Goal: Task Accomplishment & Management: Complete application form

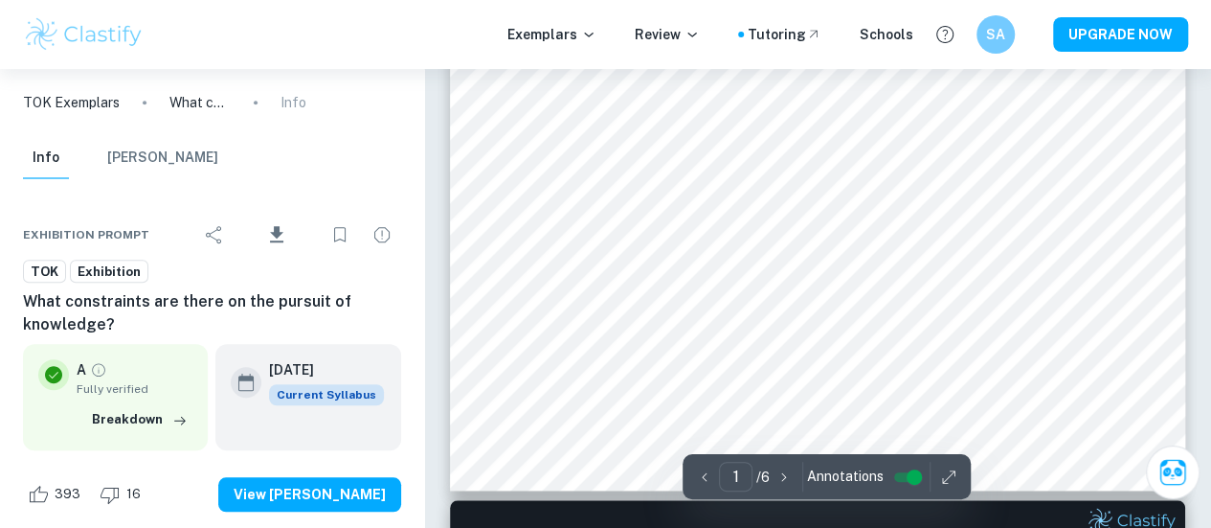
scroll to position [440, 0]
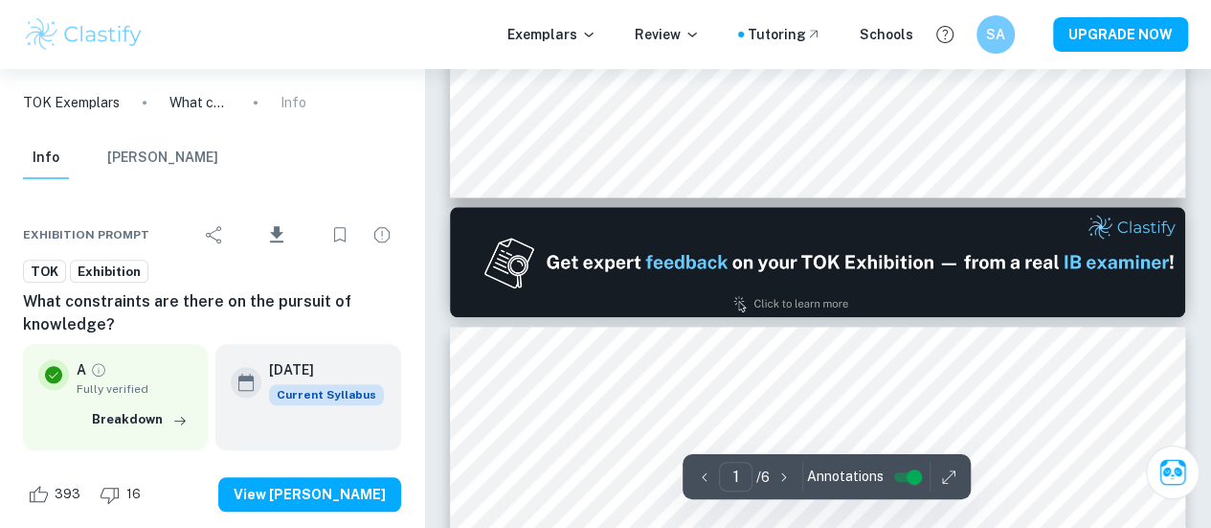
type input "2"
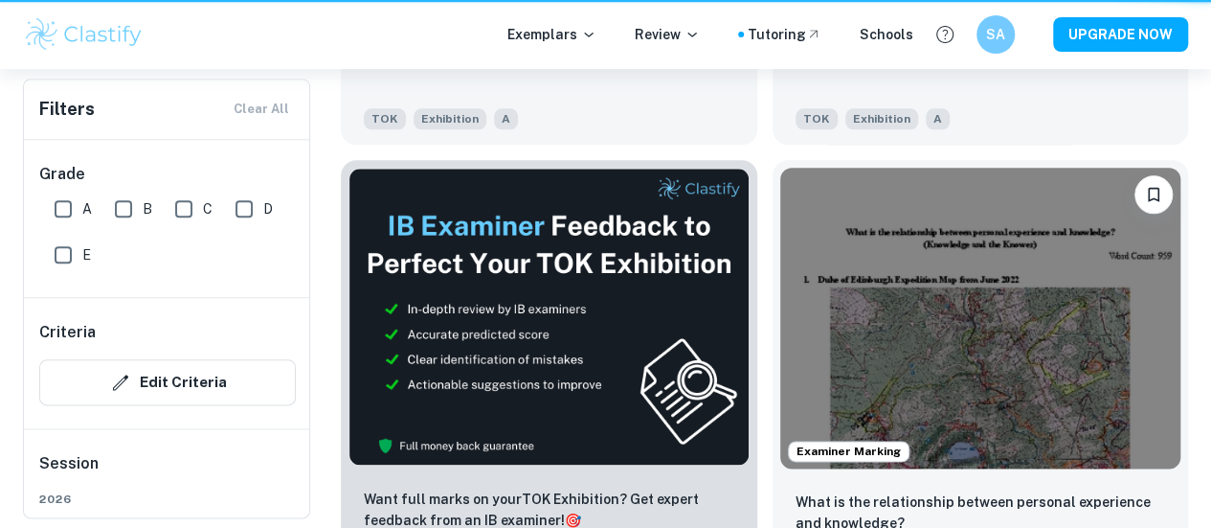
scroll to position [609, 0]
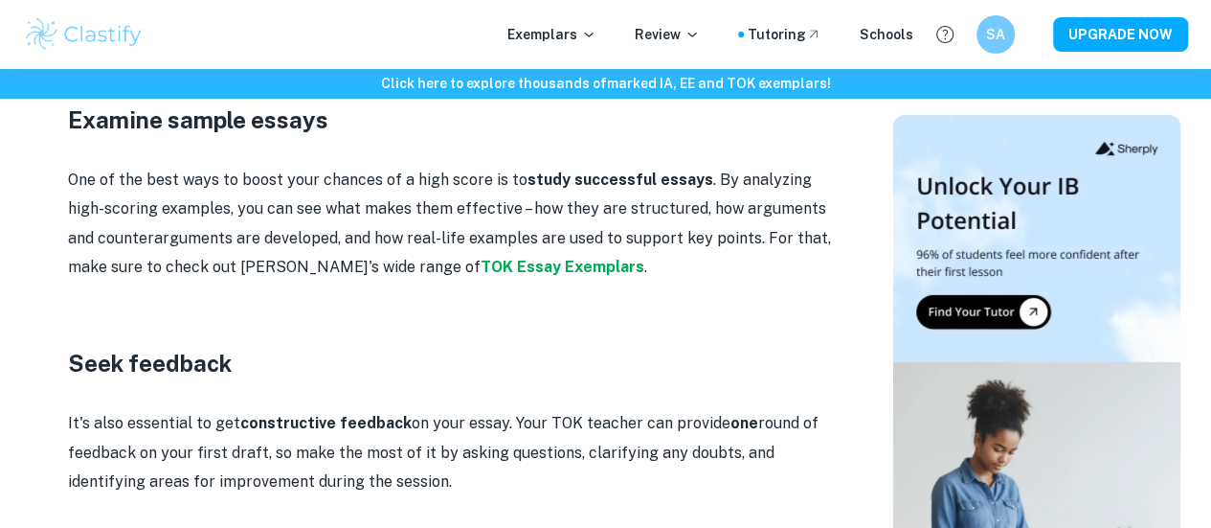
scroll to position [3054, 0]
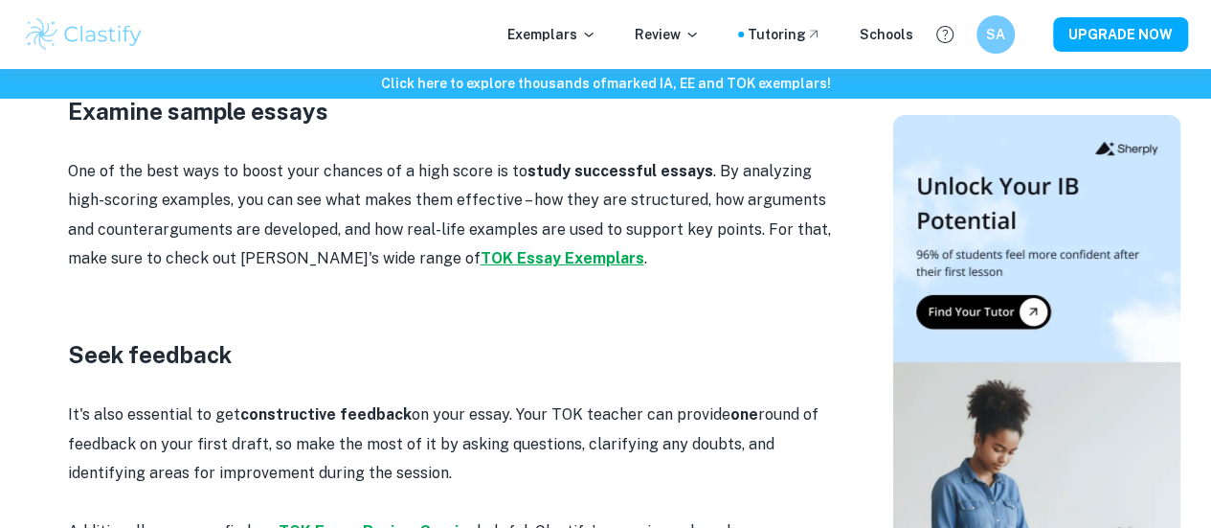
click at [481, 249] on strong "TOK Essay Exemplars" at bounding box center [563, 258] width 164 height 18
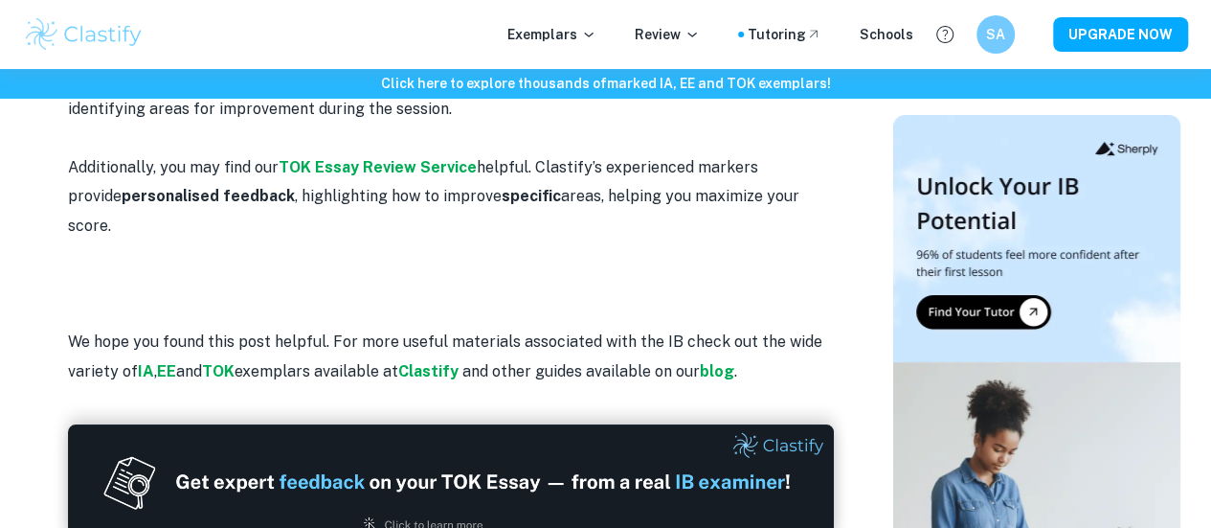
scroll to position [3416, 0]
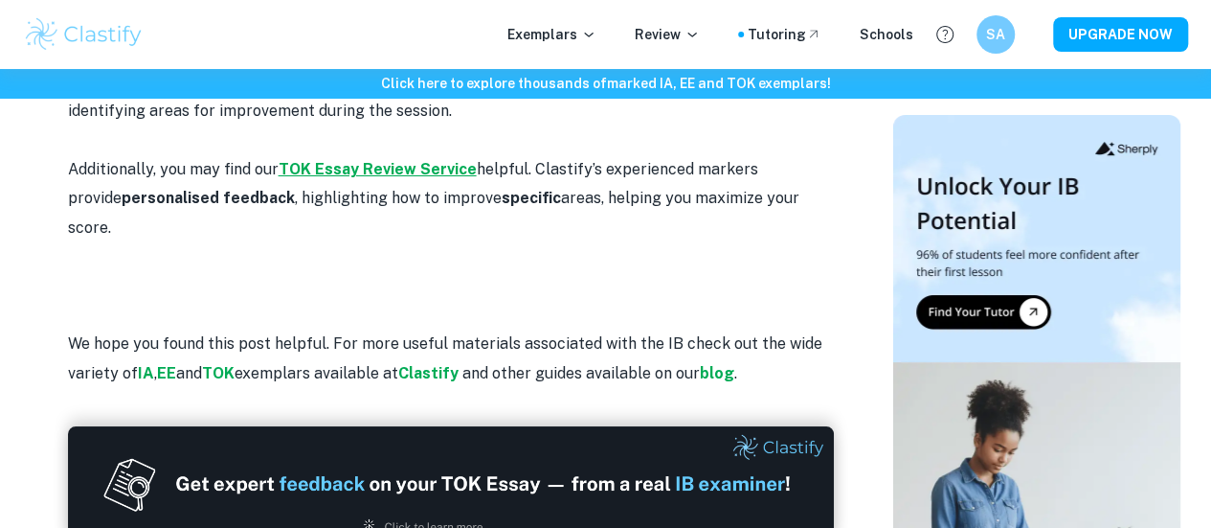
click at [375, 160] on strong "TOK Essay Review Service" at bounding box center [378, 169] width 198 height 18
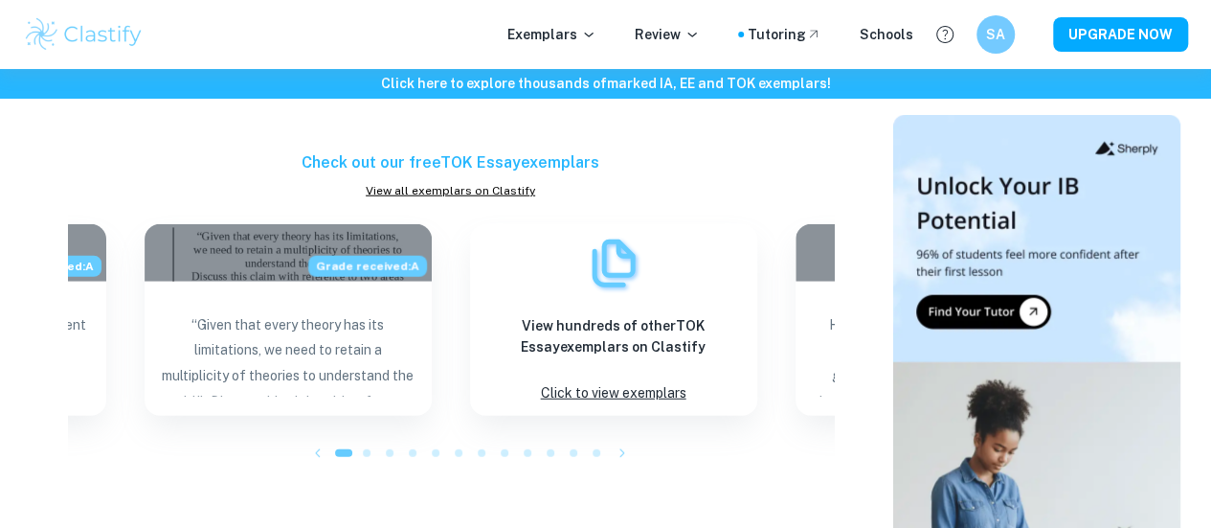
scroll to position [2374, 0]
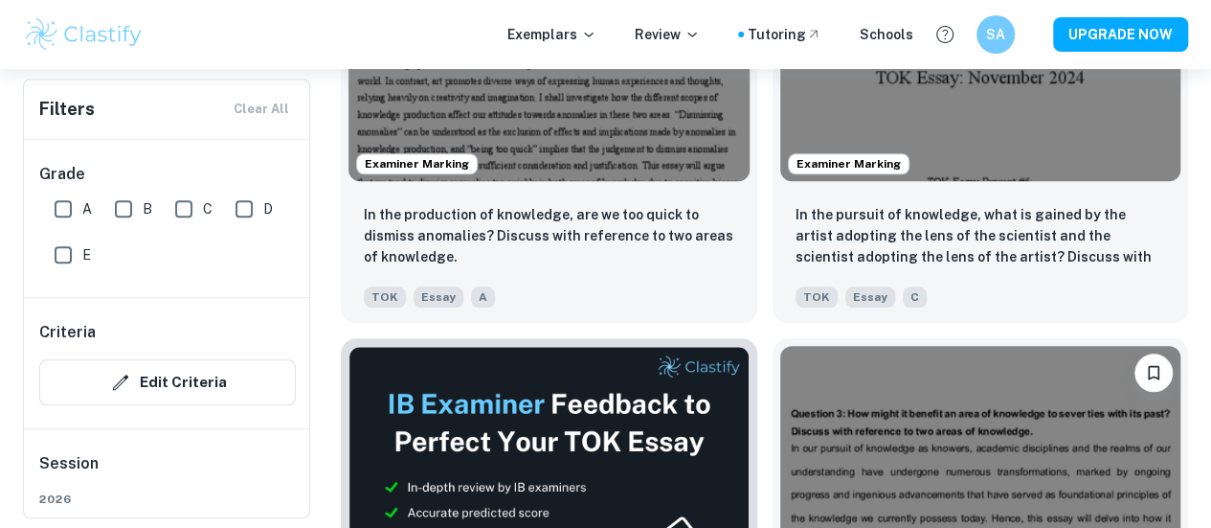
scroll to position [827, 0]
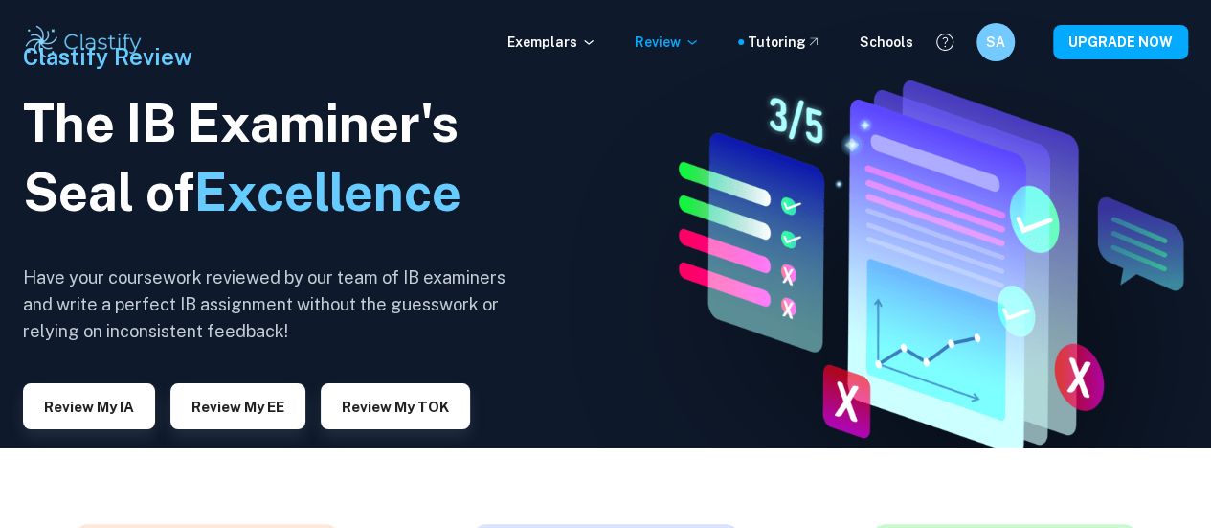
scroll to position [80, 0]
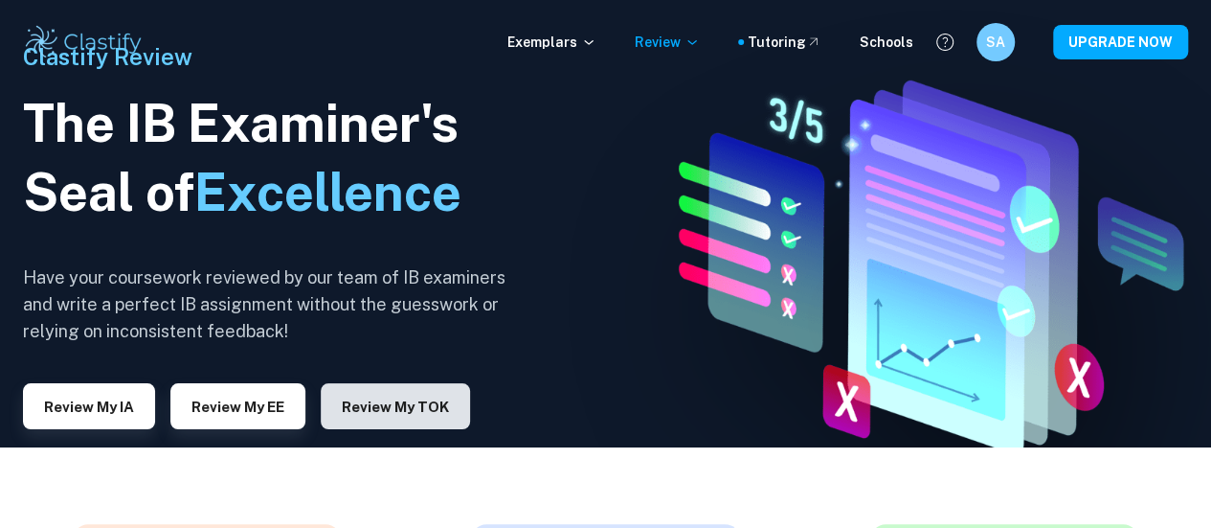
click at [401, 395] on button "Review my TOK" at bounding box center [395, 406] width 149 height 46
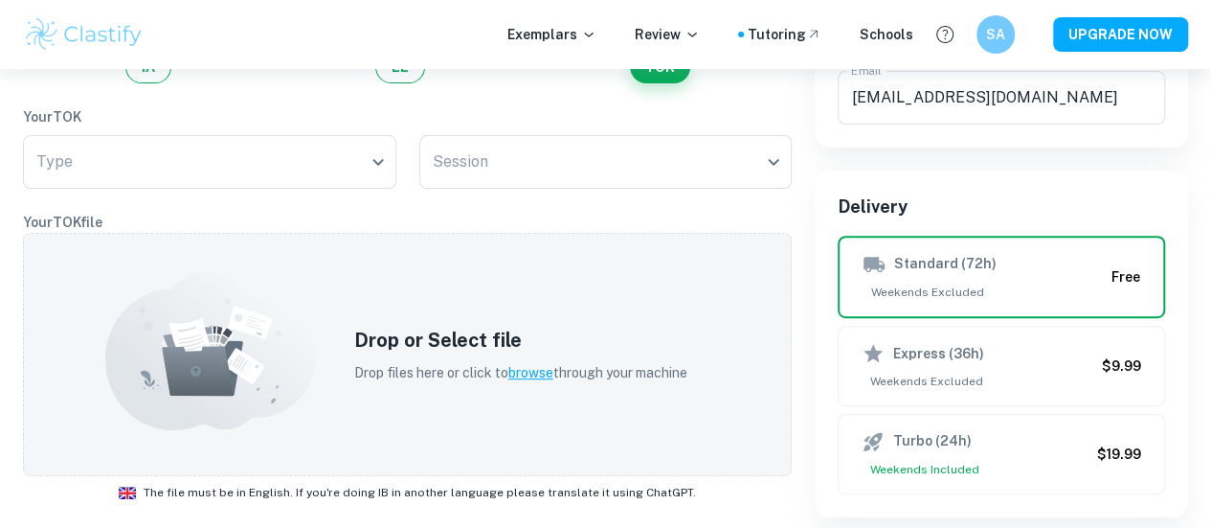
scroll to position [262, 0]
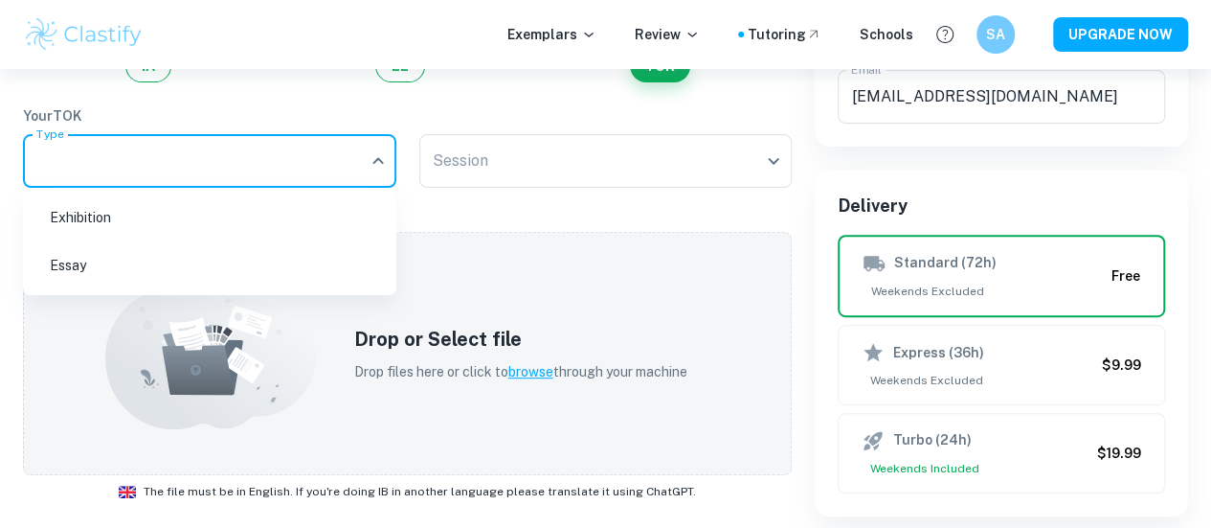
click at [146, 168] on body "We value your privacy We use cookies to enhance your browsing experience, serve…" at bounding box center [605, 71] width 1211 height 528
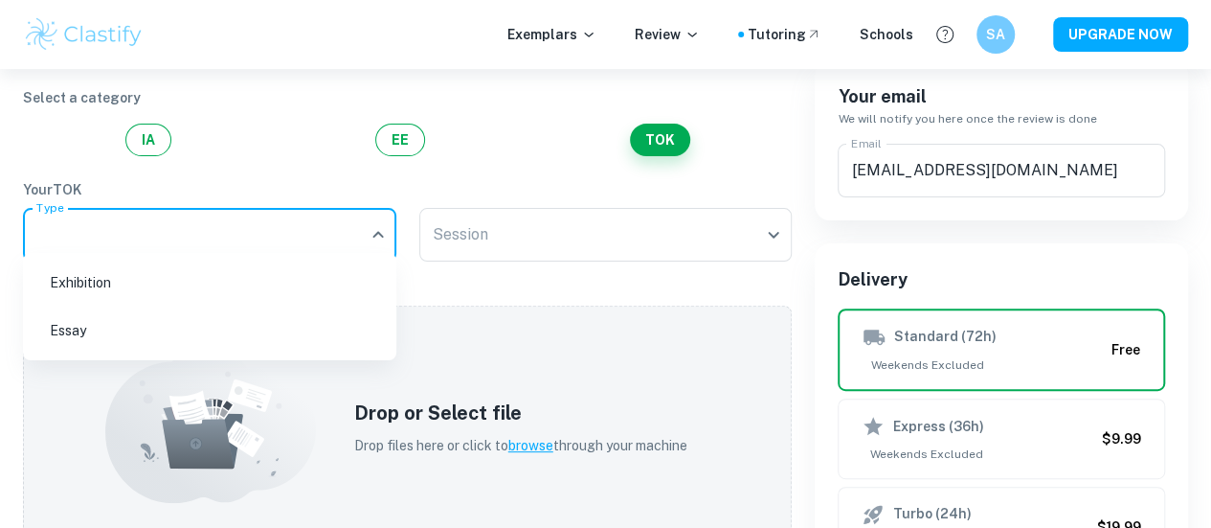
scroll to position [185, 0]
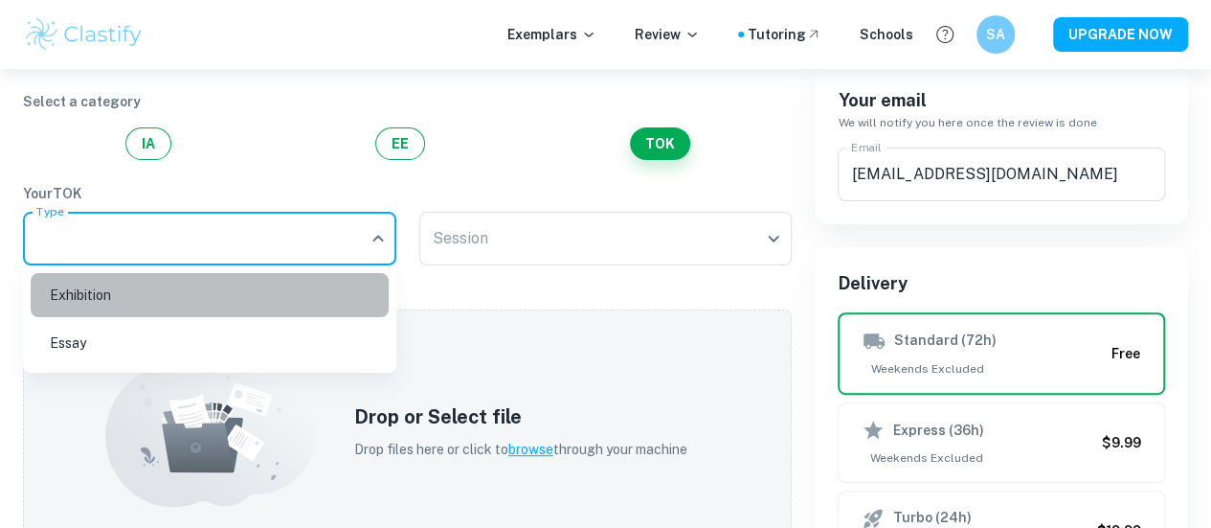
click at [152, 292] on li "Exhibition" at bounding box center [210, 295] width 358 height 44
type input "Exhibition"
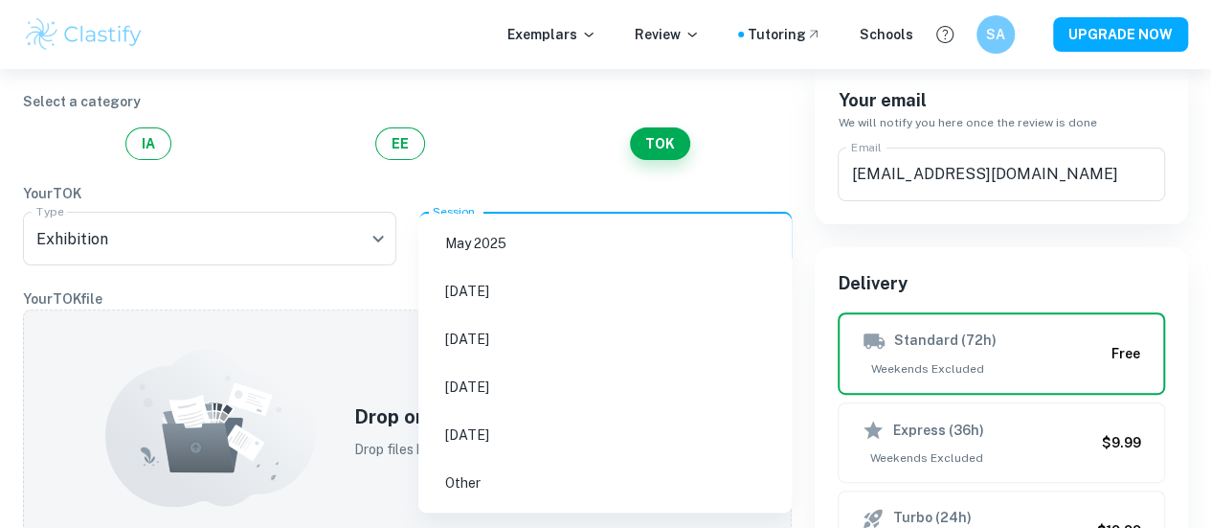
click at [521, 244] on body "We value your privacy We use cookies to enhance your browsing experience, serve…" at bounding box center [605, 148] width 1211 height 528
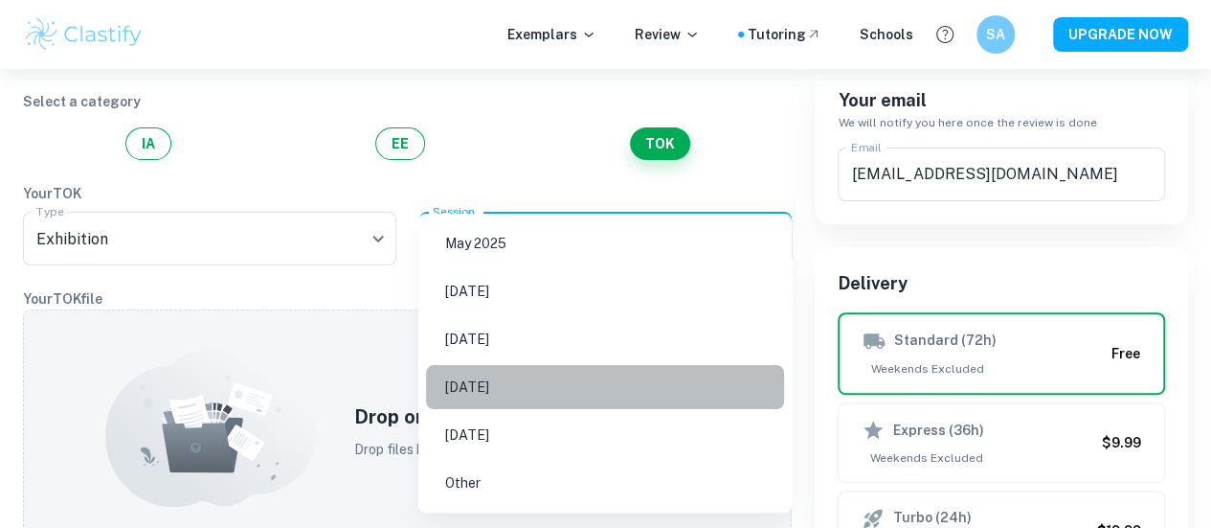
click at [489, 380] on li "November 2026" at bounding box center [605, 387] width 358 height 44
type input "N26"
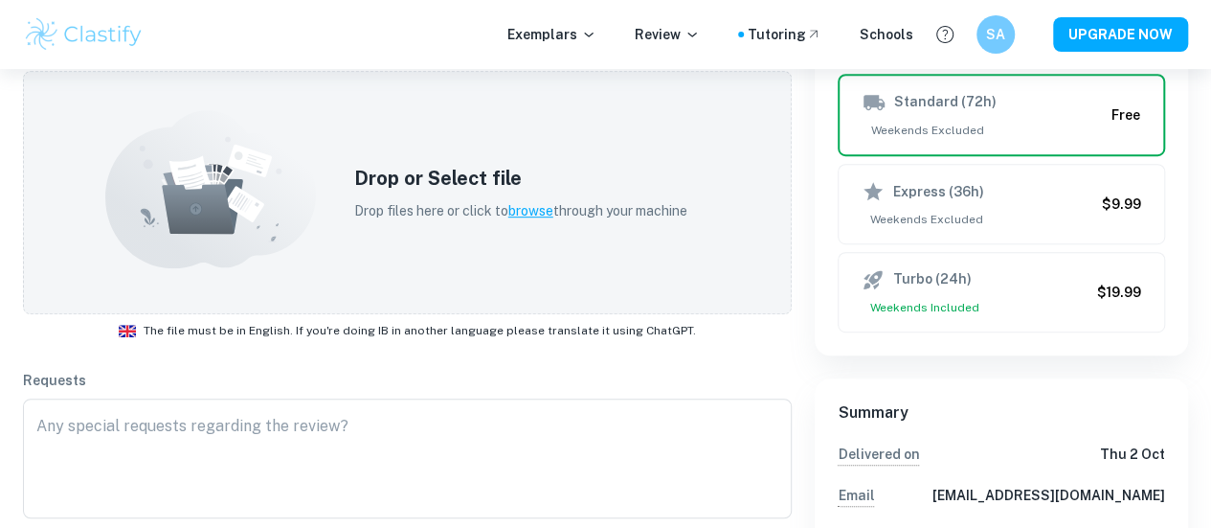
scroll to position [424, 0]
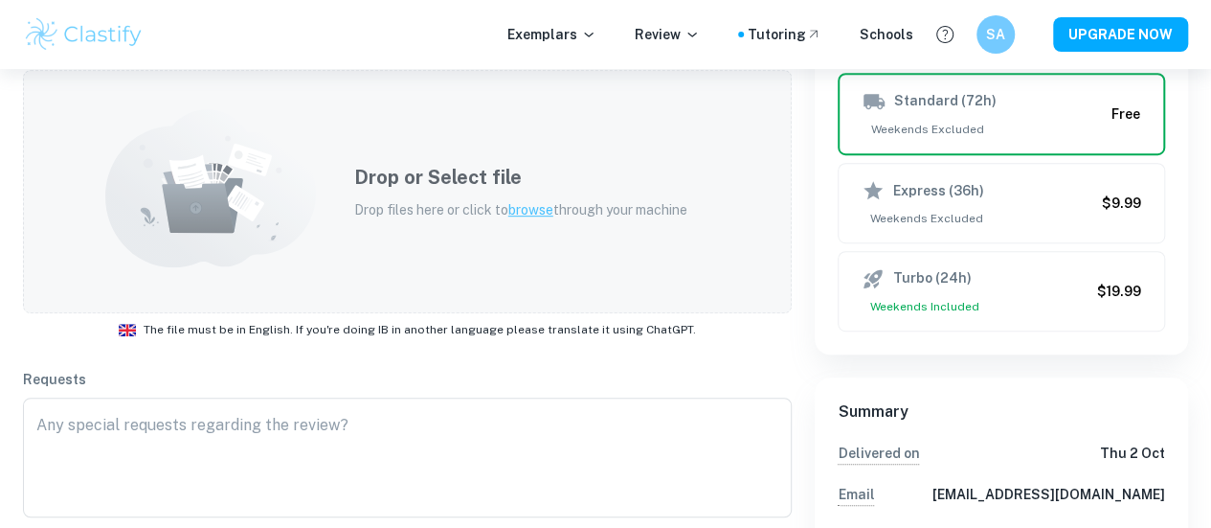
click at [531, 202] on span "browse" at bounding box center [530, 209] width 45 height 15
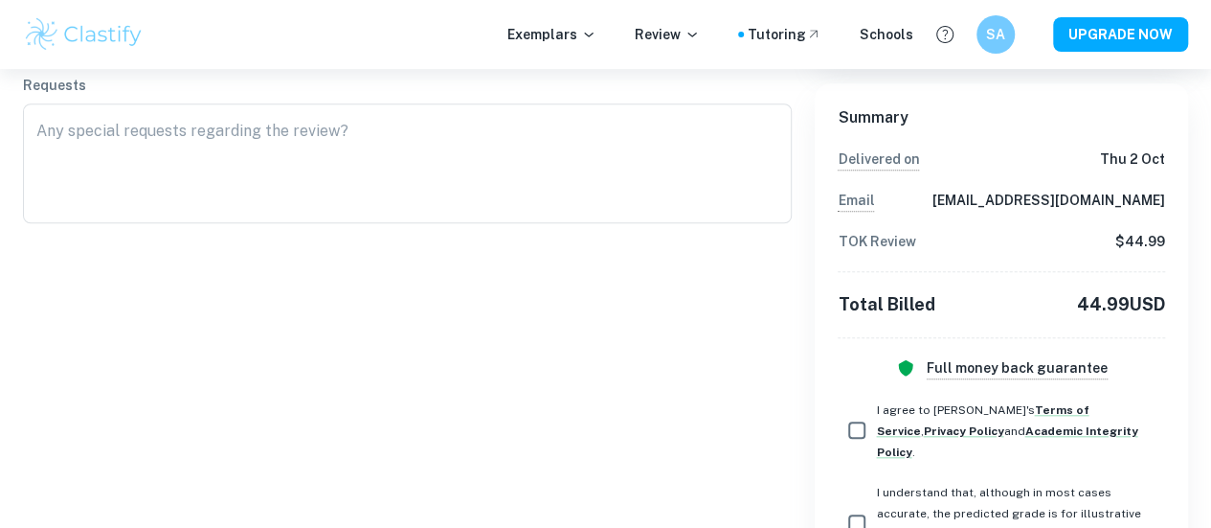
scroll to position [700, 0]
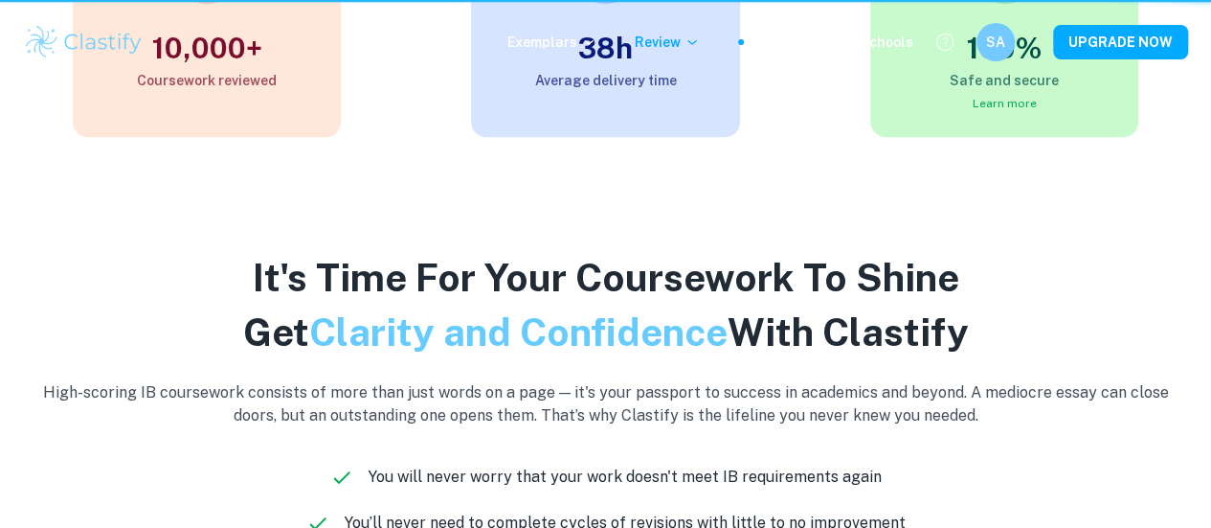
scroll to position [80, 0]
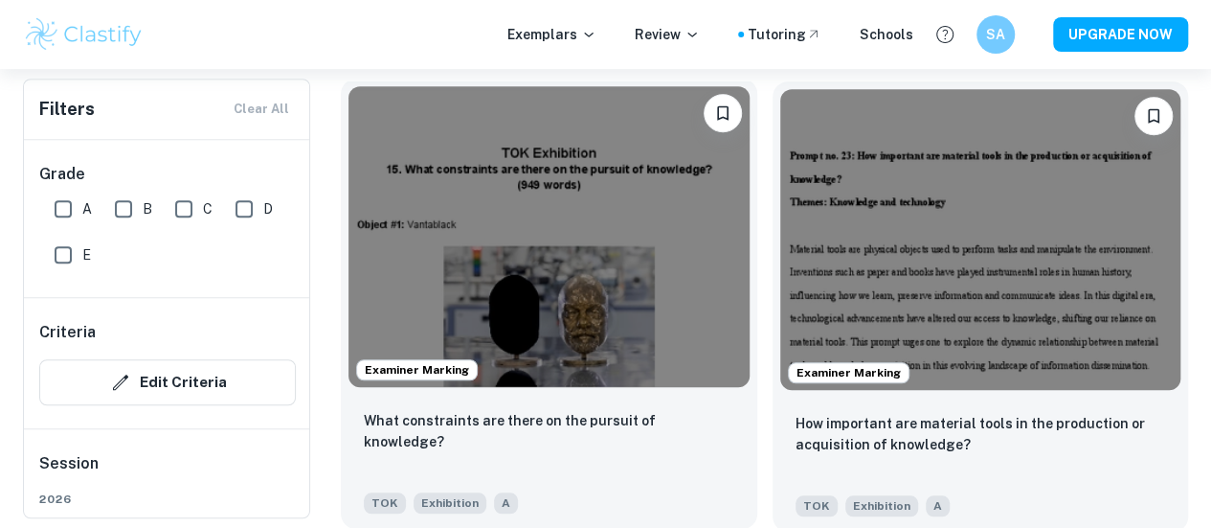
scroll to position [596, 0]
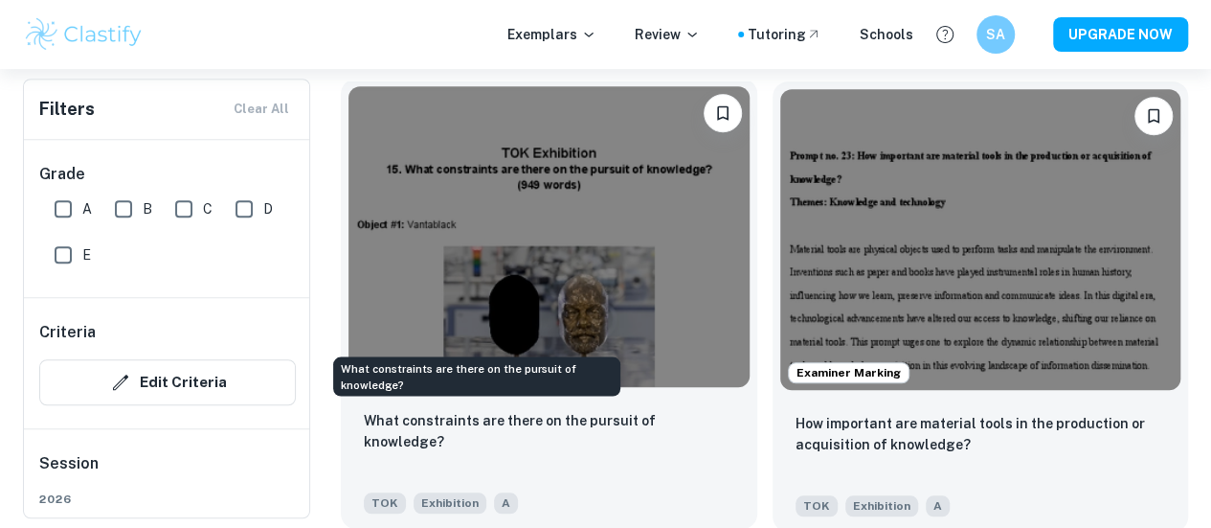
click at [456, 410] on p "What constraints are there on the pursuit of knowledge?" at bounding box center [549, 431] width 370 height 42
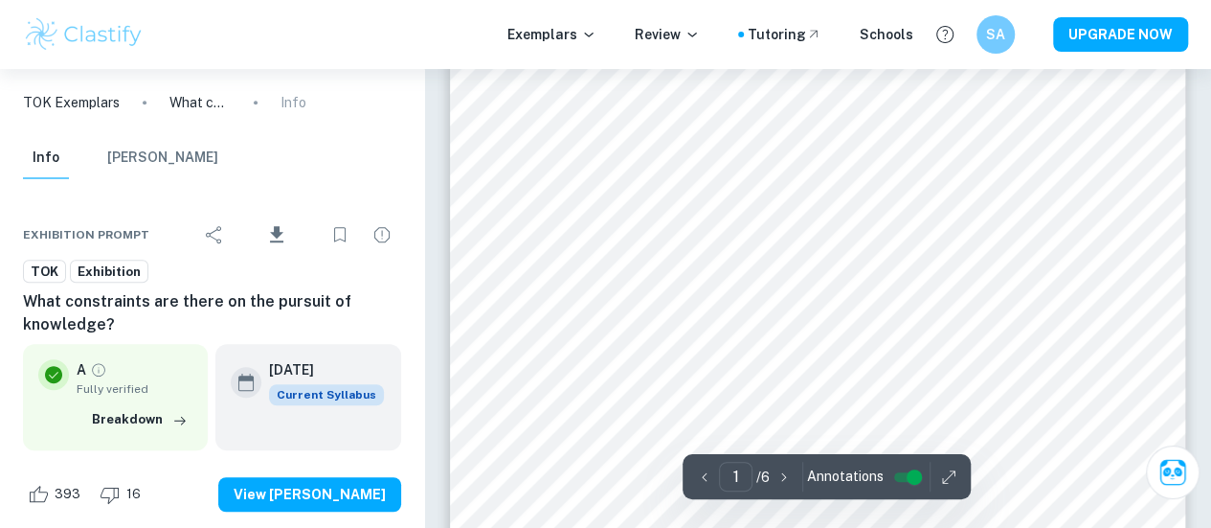
scroll to position [469, 0]
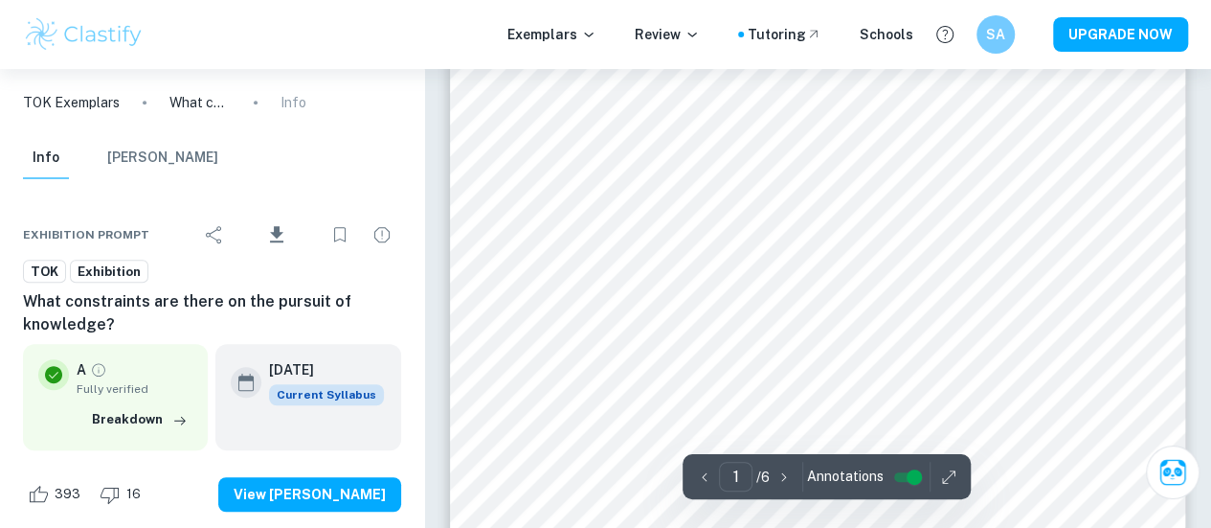
scroll to position [457, 0]
